Goal: Find specific fact: Find specific fact

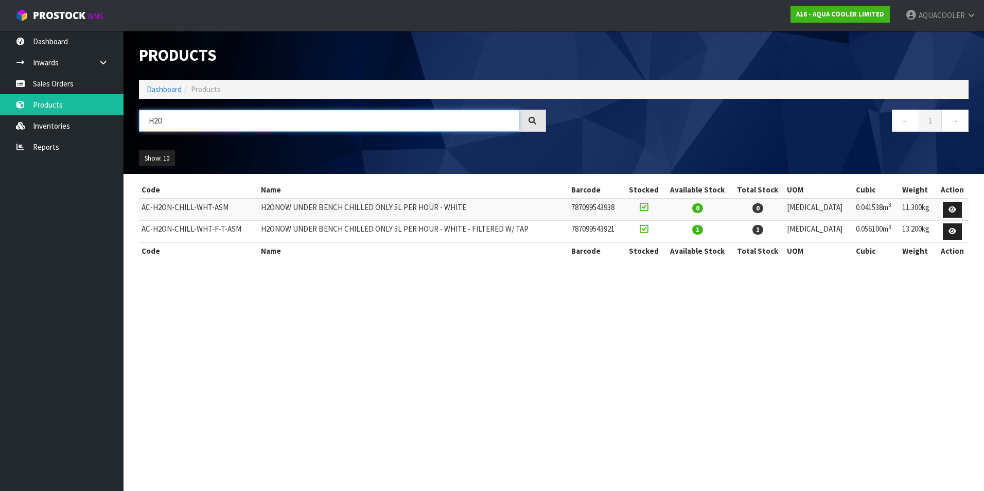
click at [182, 121] on input "H2O" at bounding box center [329, 121] width 380 height 22
type input "H"
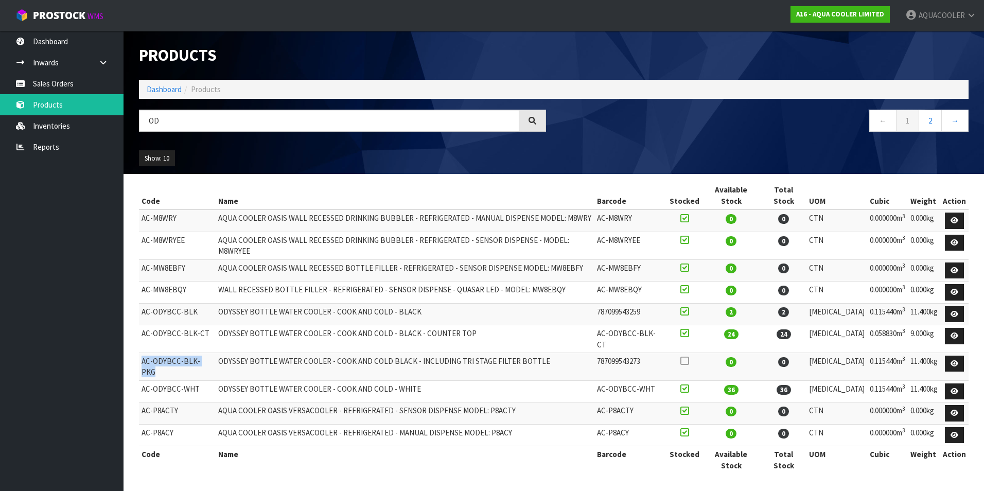
drag, startPoint x: 141, startPoint y: 339, endPoint x: 210, endPoint y: 340, distance: 69.5
click at [210, 353] on td "AC-ODYBCC-BLK-PKG" at bounding box center [177, 367] width 77 height 28
drag, startPoint x: 210, startPoint y: 340, endPoint x: 193, endPoint y: 338, distance: 17.1
copy td "AC-ODYBCC-BLK-PKG"
click at [164, 120] on input "OD" at bounding box center [329, 121] width 380 height 22
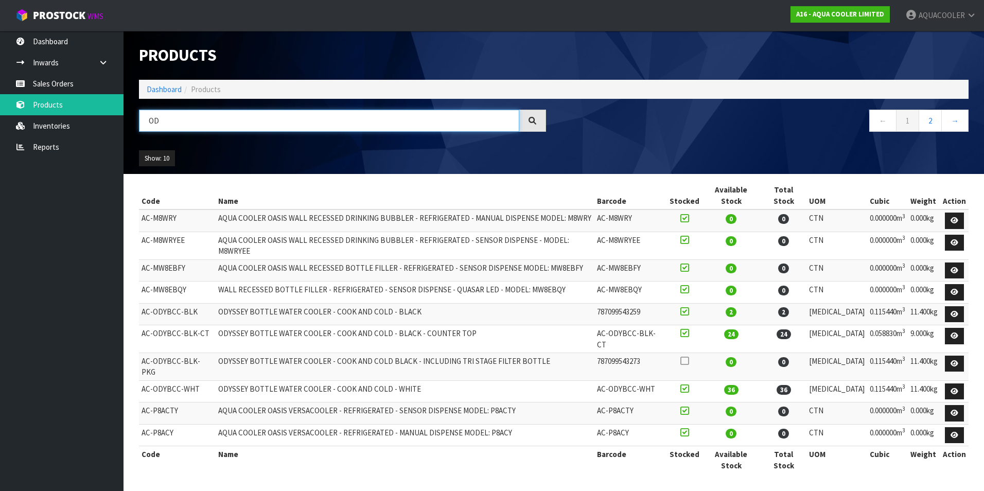
type input "O"
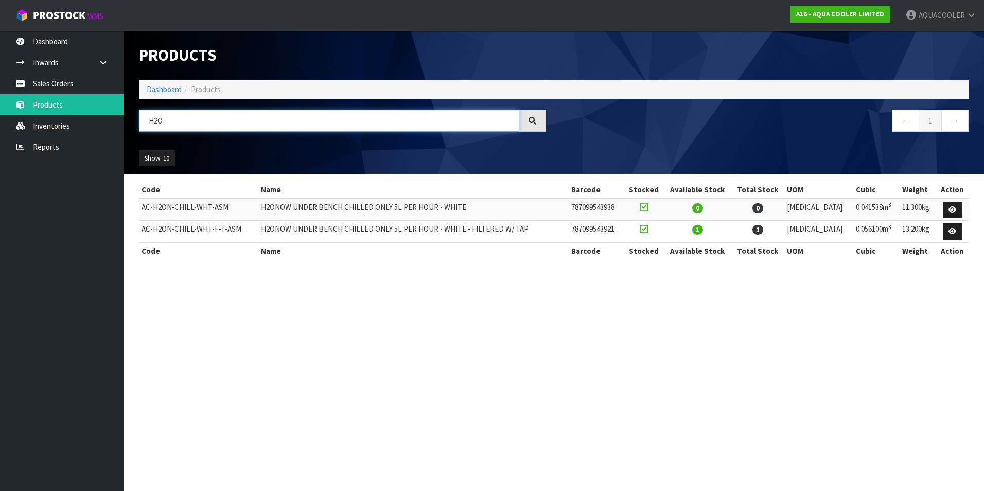
type input "H2O"
drag, startPoint x: 143, startPoint y: 226, endPoint x: 238, endPoint y: 230, distance: 94.8
click at [238, 230] on td "AC-H2ON-CHILL-WHT-F-T-ASM" at bounding box center [198, 232] width 119 height 22
copy td "AC-H2ON-CHILL-WHT-F-T-ASM"
